Goal: Transaction & Acquisition: Book appointment/travel/reservation

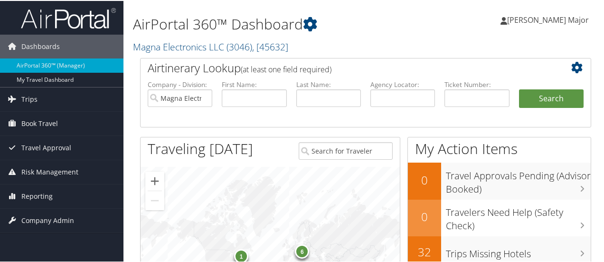
click at [549, 18] on span "[PERSON_NAME] Major" at bounding box center [548, 19] width 82 height 10
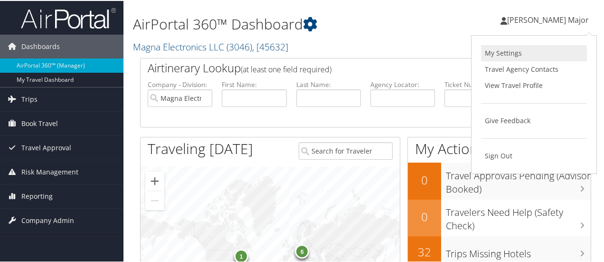
click at [503, 51] on link "My Settings" at bounding box center [534, 52] width 106 height 16
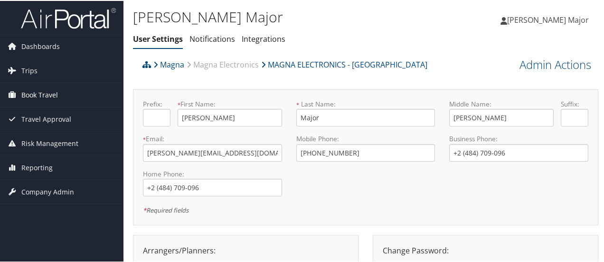
click at [42, 93] on span "Book Travel" at bounding box center [39, 94] width 37 height 24
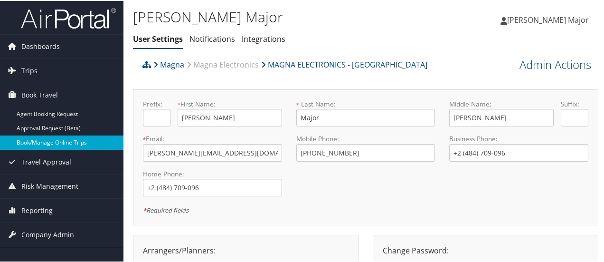
click at [76, 146] on link "Book/Manage Online Trips" at bounding box center [62, 141] width 124 height 14
